Goal: Navigation & Orientation: Find specific page/section

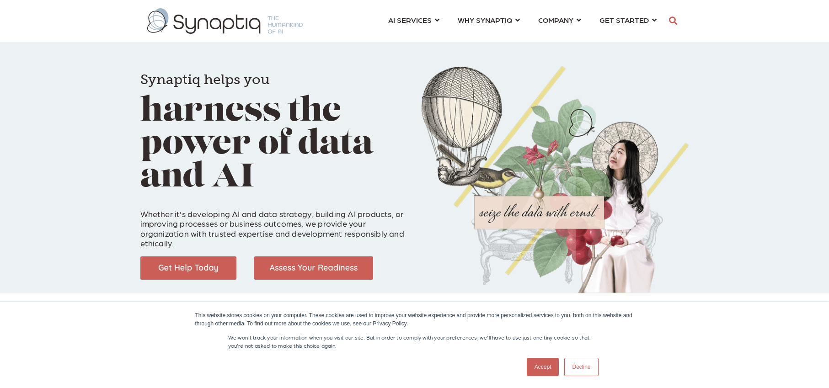
scroll to position [0, 4]
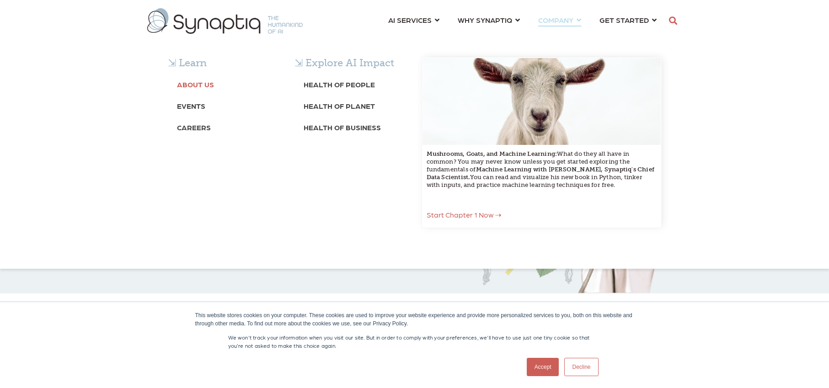
click at [196, 82] on b "About Us" at bounding box center [195, 84] width 37 height 9
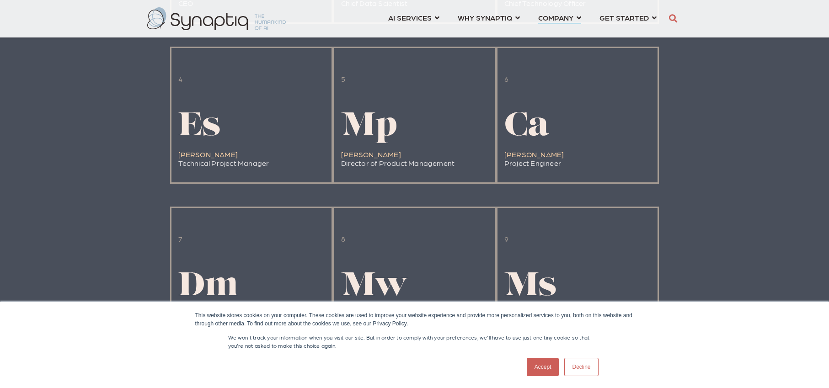
scroll to position [1004, 0]
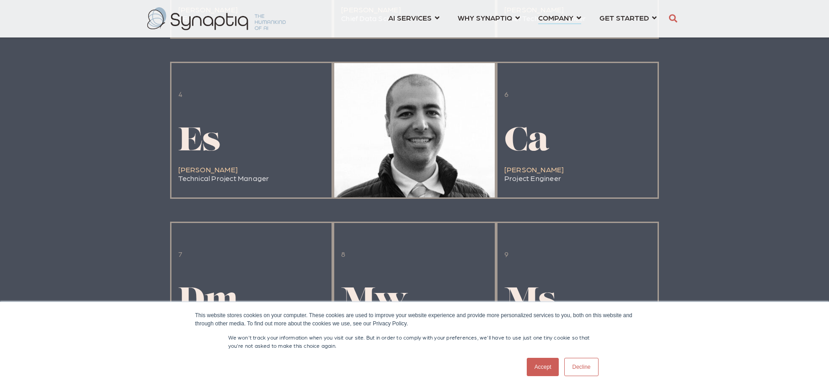
click at [390, 170] on div at bounding box center [414, 130] width 161 height 134
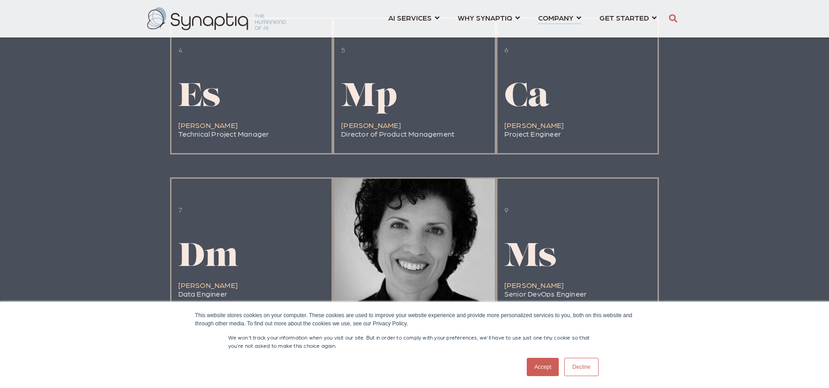
scroll to position [1044, 0]
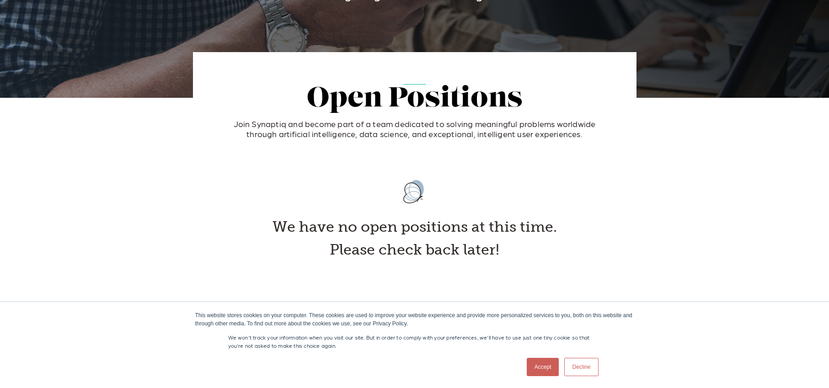
scroll to position [21, 0]
